Goal: Task Accomplishment & Management: Manage account settings

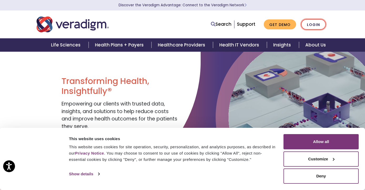
click at [325, 23] on link "Login" at bounding box center [313, 24] width 25 height 11
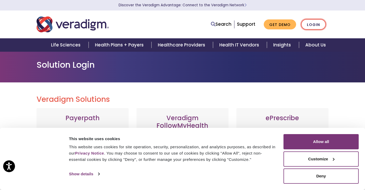
click at [325, 22] on link "Login" at bounding box center [313, 24] width 25 height 11
